Goal: Task Accomplishment & Management: Use online tool/utility

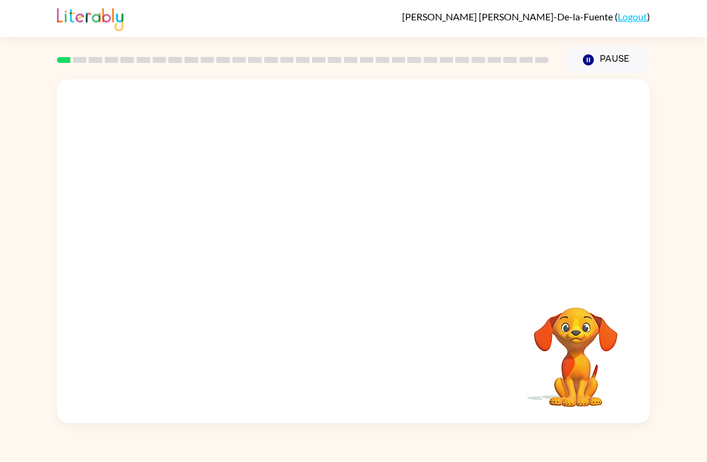
click at [223, 220] on video "Your browser must support playing .mp4 files to use Literably. Please try using…" at bounding box center [354, 180] width 594 height 203
click at [582, 214] on video "Your browser must support playing .mp4 files to use Literably. Please try using…" at bounding box center [354, 180] width 594 height 203
click at [594, 336] on video "Your browser must support playing .mp4 files to use Literably. Please try using…" at bounding box center [576, 349] width 120 height 120
click at [217, 240] on video "Your browser must support playing .mp4 files to use Literably. Please try using…" at bounding box center [354, 180] width 594 height 203
click at [565, 332] on video "Your browser must support playing .mp4 files to use Literably. Please try using…" at bounding box center [576, 349] width 120 height 120
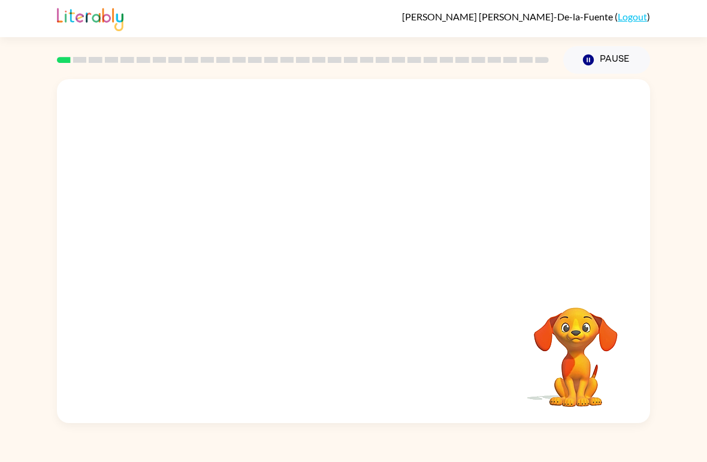
click at [565, 332] on video "Your browser must support playing .mp4 files to use Literably. Please try using…" at bounding box center [576, 349] width 120 height 120
click at [588, 344] on video "Your browser must support playing .mp4 files to use Literably. Please try using…" at bounding box center [576, 349] width 120 height 120
click at [582, 353] on video "Your browser must support playing .mp4 files to use Literably. Please try using…" at bounding box center [576, 349] width 120 height 120
click at [514, 104] on video "Your browser must support playing .mp4 files to use Literably. Please try using…" at bounding box center [354, 180] width 594 height 203
click at [488, 117] on video "Your browser must support playing .mp4 files to use Literably. Please try using…" at bounding box center [354, 180] width 594 height 203
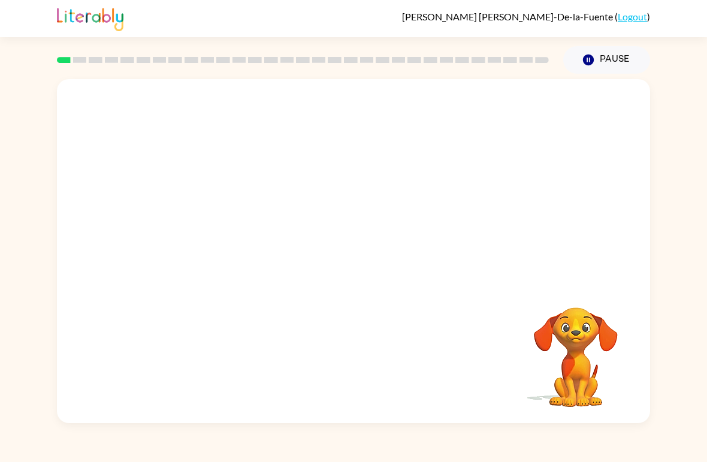
click at [331, 118] on video "Your browser must support playing .mp4 files to use Literably. Please try using…" at bounding box center [354, 180] width 594 height 203
click at [394, 160] on video "Your browser must support playing .mp4 files to use Literably. Please try using…" at bounding box center [354, 180] width 594 height 203
click at [390, 158] on video "Your browser must support playing .mp4 files to use Literably. Please try using…" at bounding box center [354, 180] width 594 height 203
click at [412, 156] on video "Your browser must support playing .mp4 files to use Literably. Please try using…" at bounding box center [354, 180] width 594 height 203
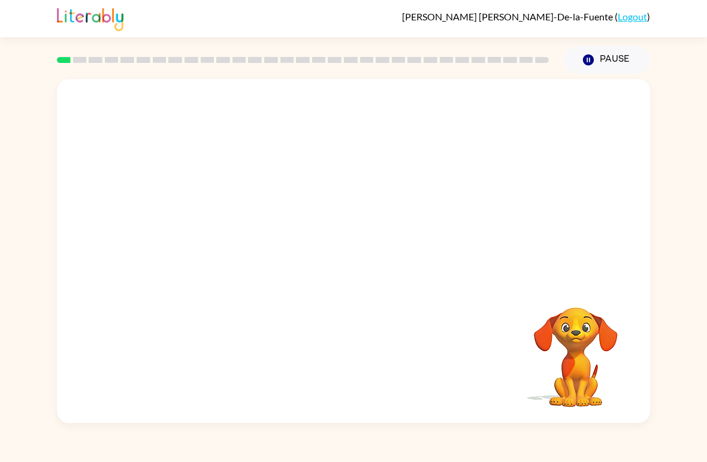
click at [410, 157] on video "Your browser must support playing .mp4 files to use Literably. Please try using…" at bounding box center [354, 180] width 594 height 203
click at [407, 156] on video "Your browser must support playing .mp4 files to use Literably. Please try using…" at bounding box center [354, 180] width 594 height 203
click at [593, 53] on button "Pause Pause" at bounding box center [607, 60] width 87 height 28
click at [551, 365] on video "Your browser must support playing .mp4 files to use Literably. Please try using…" at bounding box center [576, 349] width 120 height 120
click at [547, 335] on video "Your browser must support playing .mp4 files to use Literably. Please try using…" at bounding box center [576, 349] width 120 height 120
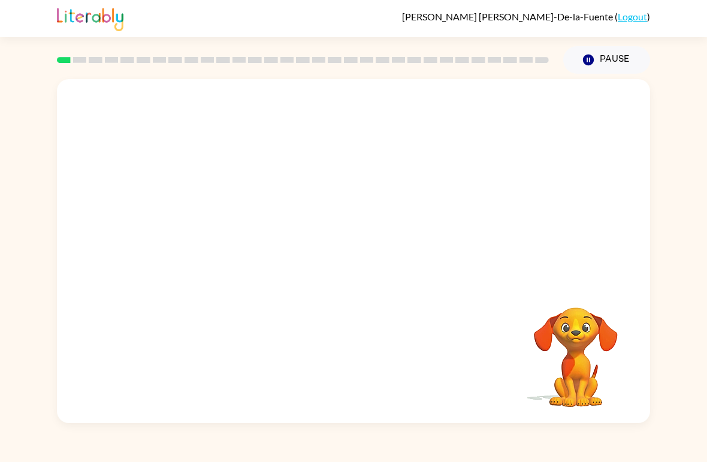
click at [581, 342] on video "Your browser must support playing .mp4 files to use Literably. Please try using…" at bounding box center [576, 349] width 120 height 120
click at [582, 350] on video "Your browser must support playing .mp4 files to use Literably. Please try using…" at bounding box center [576, 349] width 120 height 120
click at [579, 330] on video "Your browser must support playing .mp4 files to use Literably. Please try using…" at bounding box center [576, 349] width 120 height 120
click at [605, 57] on button "Pause Pause" at bounding box center [607, 60] width 87 height 28
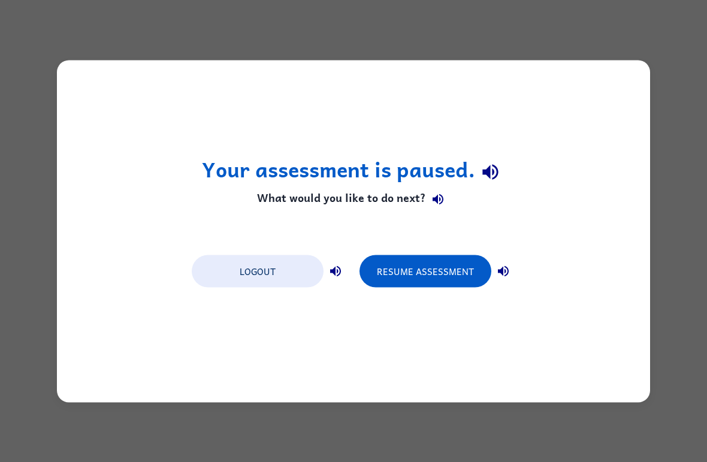
click at [597, 233] on div "Your assessment is paused. What would you like to do next? Logout Resume Assess…" at bounding box center [354, 231] width 594 height 342
click at [610, 239] on div "Your assessment is paused. What would you like to do next? Logout Resume Assess…" at bounding box center [354, 231] width 594 height 342
click at [582, 227] on div "Your assessment is paused. What would you like to do next? Logout Resume Assess…" at bounding box center [354, 231] width 594 height 342
click at [469, 270] on button "Resume Assessment" at bounding box center [426, 271] width 132 height 32
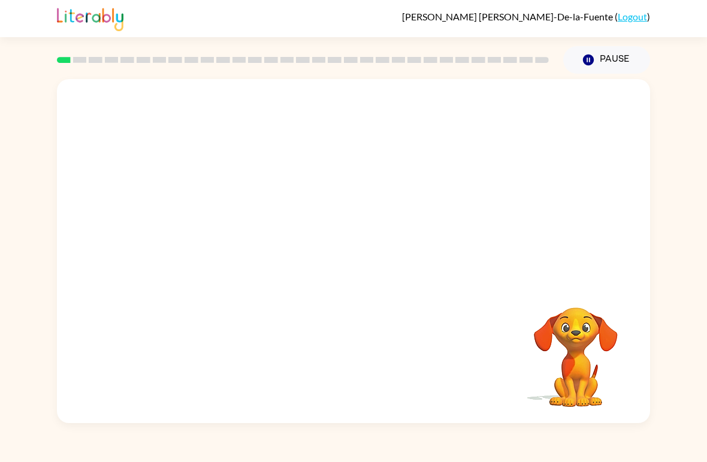
click at [610, 58] on button "Pause Pause" at bounding box center [607, 60] width 87 height 28
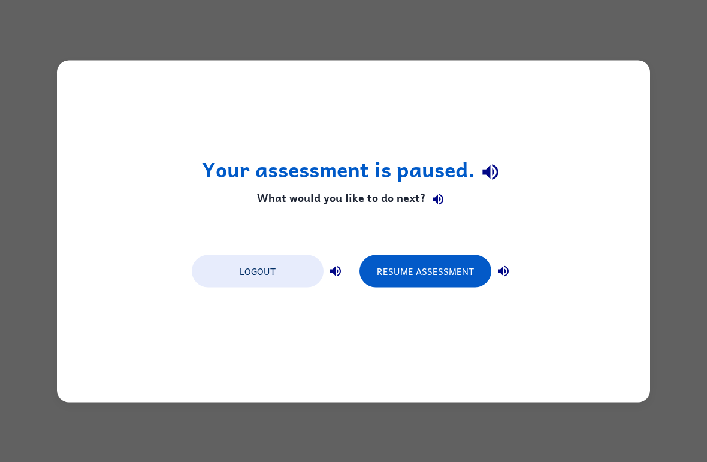
click at [433, 271] on button "Resume Assessment" at bounding box center [426, 271] width 132 height 32
